Goal: Task Accomplishment & Management: Manage account settings

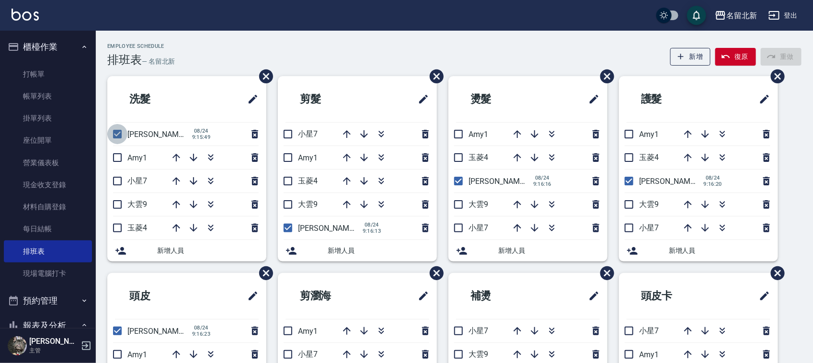
click at [121, 137] on input "checkbox" at bounding box center [117, 134] width 20 height 20
checkbox input "false"
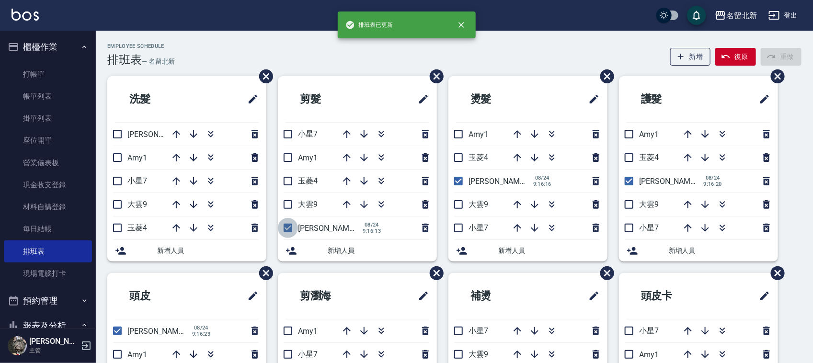
drag, startPoint x: 288, startPoint y: 227, endPoint x: 477, endPoint y: 183, distance: 194.3
click at [295, 230] on input "checkbox" at bounding box center [288, 228] width 20 height 20
checkbox input "false"
drag, startPoint x: 458, startPoint y: 185, endPoint x: 506, endPoint y: 181, distance: 48.6
click at [459, 186] on input "checkbox" at bounding box center [458, 181] width 20 height 20
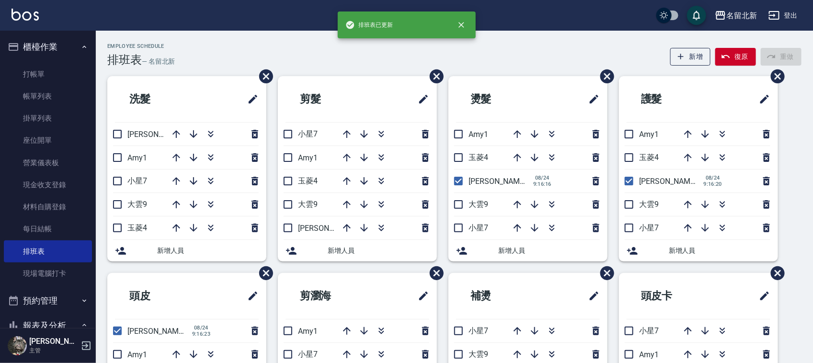
checkbox input "false"
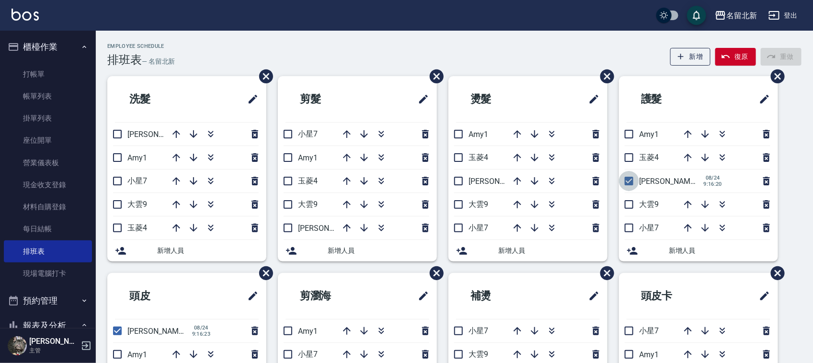
drag, startPoint x: 633, startPoint y: 182, endPoint x: 562, endPoint y: 225, distance: 83.4
click at [633, 181] on input "checkbox" at bounding box center [629, 181] width 20 height 20
checkbox input "false"
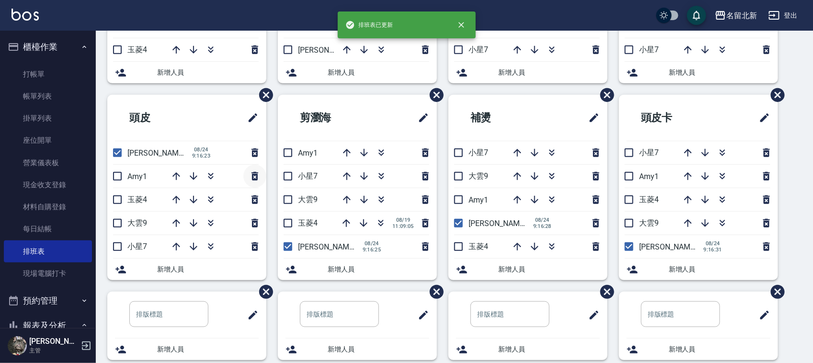
scroll to position [180, 0]
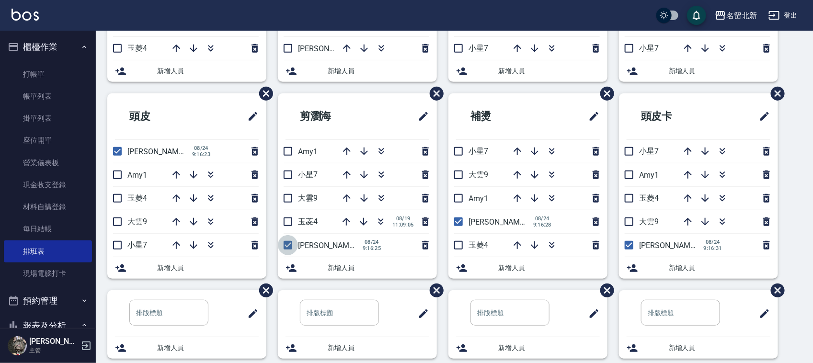
drag, startPoint x: 284, startPoint y: 245, endPoint x: 222, endPoint y: 222, distance: 66.6
click at [284, 245] on input "checkbox" at bounding box center [288, 245] width 20 height 20
checkbox input "false"
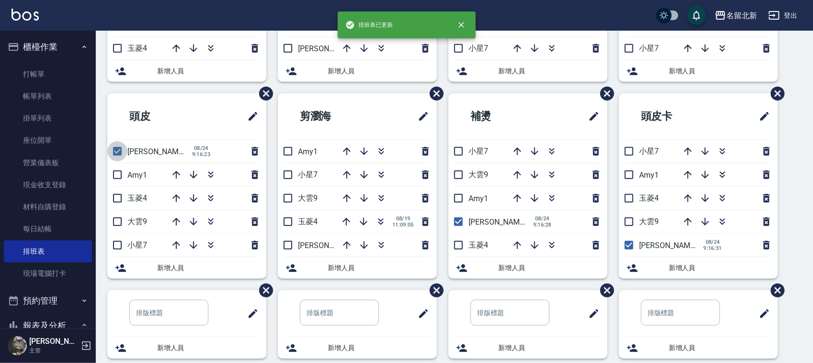
drag, startPoint x: 118, startPoint y: 152, endPoint x: 204, endPoint y: 171, distance: 88.2
click at [118, 154] on input "checkbox" at bounding box center [117, 151] width 20 height 20
checkbox input "false"
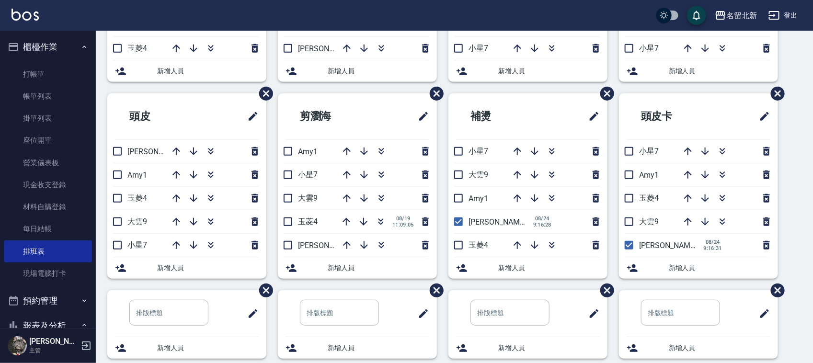
click at [472, 227] on span "[PERSON_NAME]2" at bounding box center [500, 222] width 62 height 9
click at [459, 225] on input "checkbox" at bounding box center [458, 222] width 20 height 20
checkbox input "false"
drag, startPoint x: 631, startPoint y: 249, endPoint x: 593, endPoint y: 281, distance: 49.6
click at [630, 249] on input "checkbox" at bounding box center [629, 245] width 20 height 20
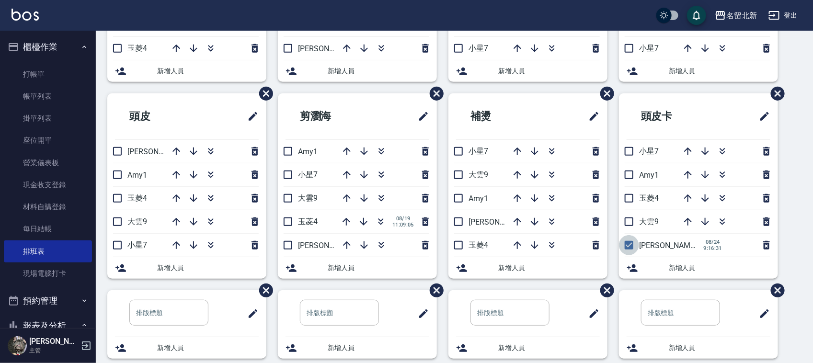
checkbox input "false"
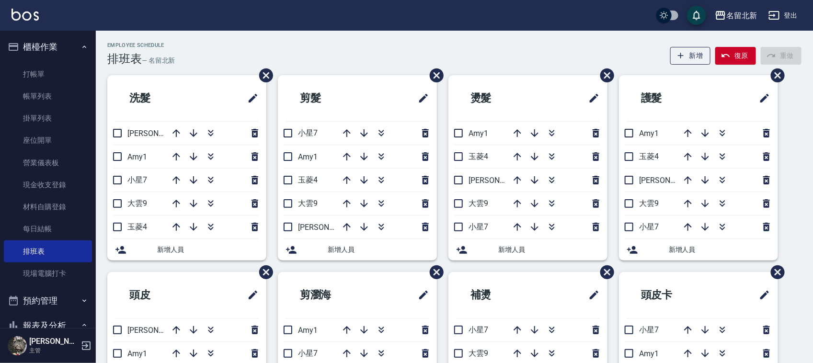
scroll to position [0, 0]
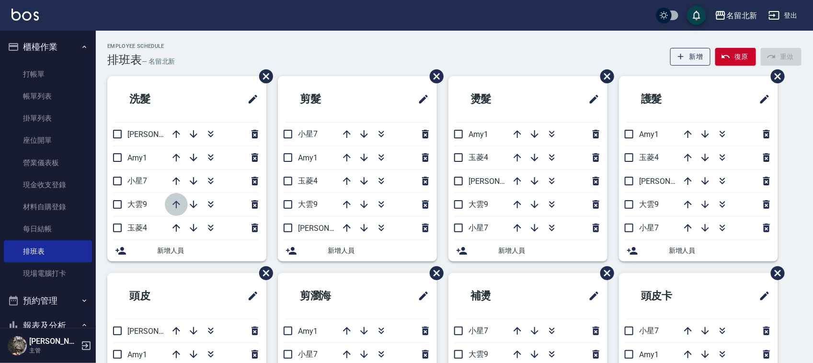
click at [178, 200] on icon "button" at bounding box center [176, 204] width 11 height 11
click at [174, 180] on icon "button" at bounding box center [176, 181] width 8 height 8
click at [178, 159] on icon "button" at bounding box center [176, 157] width 11 height 11
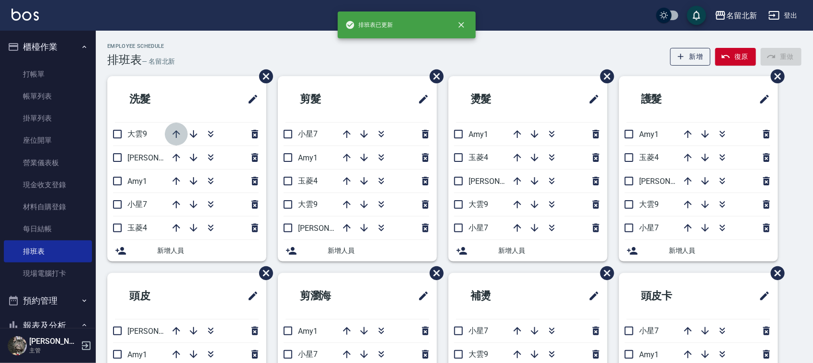
click at [173, 133] on icon "button" at bounding box center [176, 133] width 11 height 11
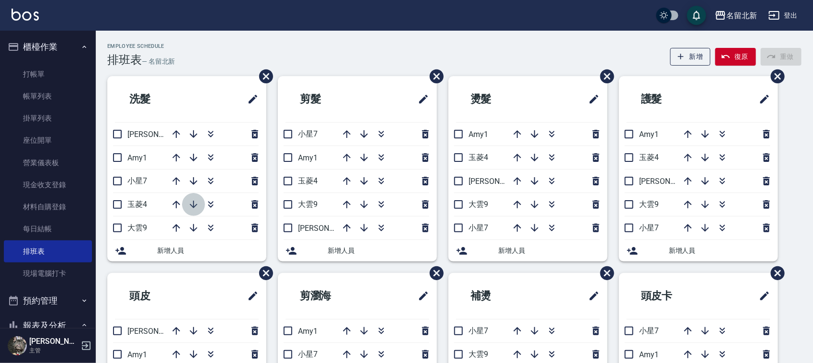
click at [192, 204] on icon "button" at bounding box center [193, 204] width 11 height 11
